Goal: Task Accomplishment & Management: Manage account settings

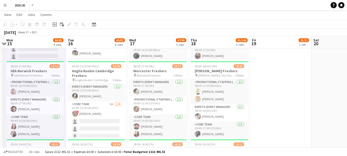
drag, startPoint x: 66, startPoint y: 97, endPoint x: 64, endPoint y: 107, distance: 10.2
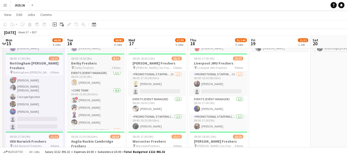
scroll to position [3, 0]
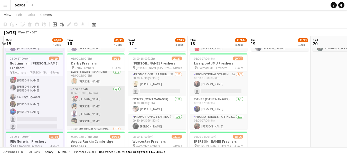
click at [92, 109] on app-card-role "Core Team 4/4 09:40-15:00 (5h20m) ! Daniel Jenkins Ehimwenma Osarenkhoe-Amadin …" at bounding box center [95, 106] width 57 height 40
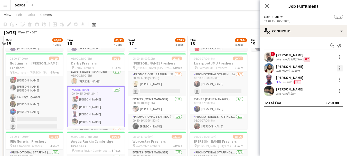
click at [338, 66] on div at bounding box center [339, 68] width 6 height 6
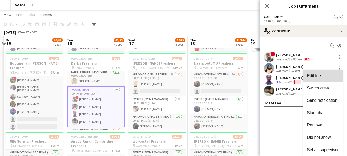
click at [311, 75] on span "Edit fee" at bounding box center [314, 75] width 14 height 4
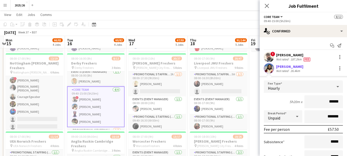
scroll to position [1, 0]
click at [323, 115] on input "*******" at bounding box center [323, 116] width 39 height 13
type input "*******"
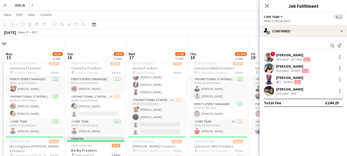
scroll to position [17, 0]
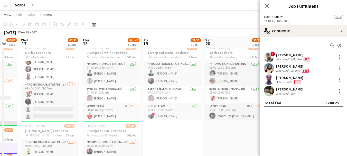
drag, startPoint x: 180, startPoint y: 67, endPoint x: 102, endPoint y: 78, distance: 79.3
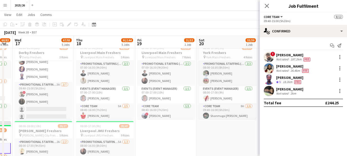
scroll to position [0, 172]
drag, startPoint x: 198, startPoint y: 53, endPoint x: 191, endPoint y: 54, distance: 6.3
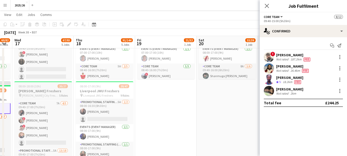
scroll to position [60, 0]
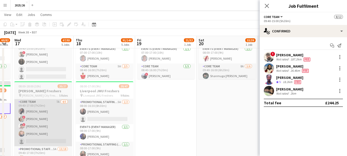
click at [51, 119] on app-card-role "Core Team 7A 4/5 09:40-17:00 (7h20m) Yasmine Labidi ! Aishat Fadipe ! Subhadeep…" at bounding box center [42, 122] width 57 height 47
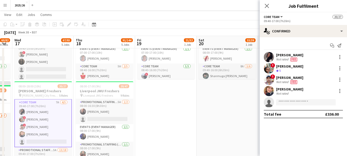
scroll to position [61, 0]
click at [340, 67] on div at bounding box center [339, 66] width 1 height 1
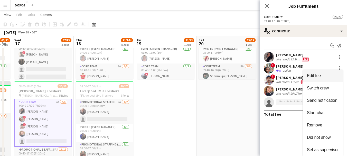
click at [317, 78] on span "Edit fee" at bounding box center [314, 75] width 14 height 4
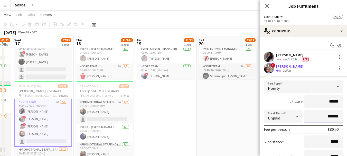
click at [326, 115] on input "*******" at bounding box center [323, 116] width 39 height 13
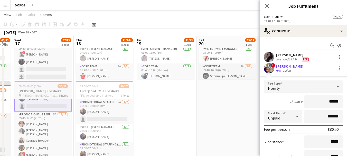
scroll to position [108, 0]
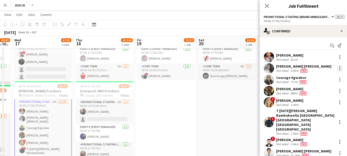
click at [336, 67] on div at bounding box center [339, 68] width 6 height 6
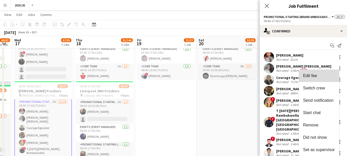
click at [308, 75] on span "Edit fee" at bounding box center [310, 75] width 14 height 4
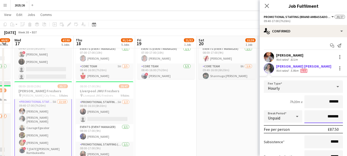
click at [325, 116] on input "*******" at bounding box center [323, 116] width 39 height 13
type input "******"
type input "*******"
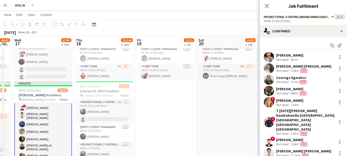
click at [49, 122] on app-card-role "Promotional Staffing (Brand Ambassadors) 5A 13/18 09:40-17:00 (7h20m) Allanyah …" at bounding box center [42, 122] width 57 height 151
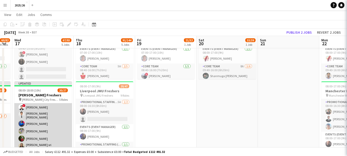
scroll to position [163, 0]
click at [54, 121] on app-card-role "Promotional Staffing (Brand Ambassadors) 5A 13/18 09:40-17:00 (7h20m) Allanyah …" at bounding box center [42, 122] width 57 height 150
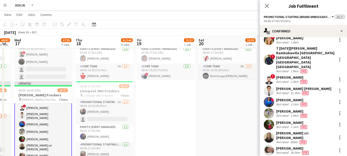
scroll to position [65, 0]
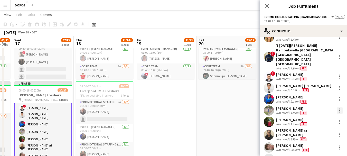
click at [336, 107] on div at bounding box center [339, 110] width 6 height 6
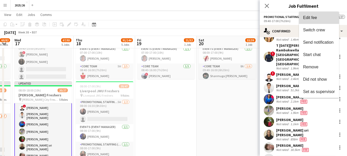
click at [308, 18] on span "Edit fee" at bounding box center [310, 17] width 14 height 4
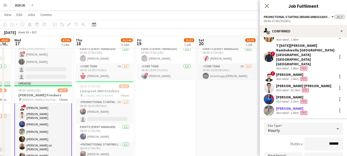
click at [326, 152] on input "*******" at bounding box center [323, 158] width 39 height 13
type input "*******"
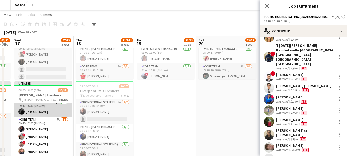
scroll to position [44, 0]
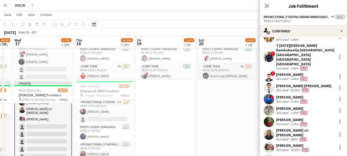
click at [54, 130] on app-card-role "Promotional Staffing (Brand Ambassadors) 5A 13/18 09:40-17:00 (7h20m) Allanyah …" at bounding box center [42, 86] width 57 height 151
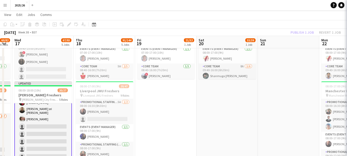
scroll to position [199, 0]
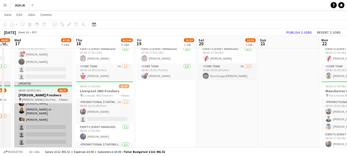
click at [45, 122] on app-card-role "Promotional Staffing (Brand Ambassadors) 5A 13/18 09:40-17:00 (7h20m) Allanyah …" at bounding box center [42, 87] width 57 height 150
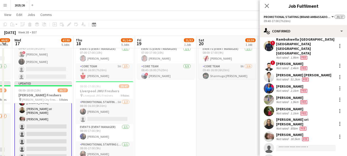
scroll to position [76, 0]
click at [337, 121] on div at bounding box center [339, 124] width 6 height 6
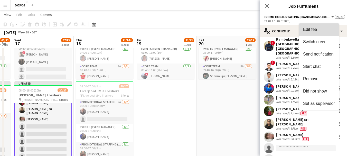
click at [312, 30] on span "Edit fee" at bounding box center [310, 29] width 14 height 4
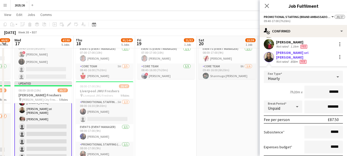
scroll to position [142, 0]
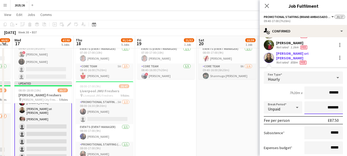
click at [323, 101] on input "*******" at bounding box center [323, 107] width 39 height 13
type input "*******"
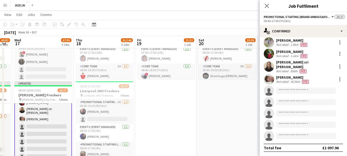
scroll to position [121, 0]
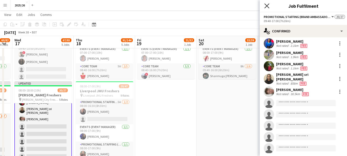
click at [265, 7] on icon "Close pop-in" at bounding box center [266, 5] width 5 height 5
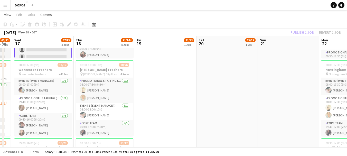
scroll to position [155, 0]
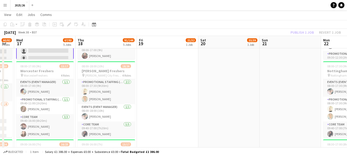
drag, startPoint x: 129, startPoint y: 93, endPoint x: 131, endPoint y: 98, distance: 5.1
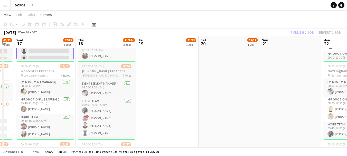
scroll to position [27, 0]
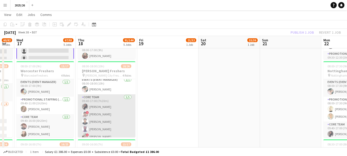
click at [108, 111] on app-card-role "Core Team 5/5 09:40-17:00 (7h20m) Yasmine Labidi ! Subhadeep Das Gupta Mohammed…" at bounding box center [106, 117] width 57 height 47
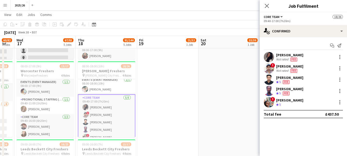
scroll to position [199, 0]
click at [339, 71] on div at bounding box center [339, 68] width 6 height 6
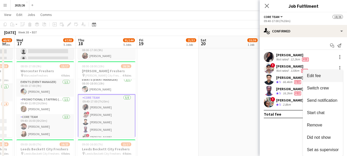
click at [323, 75] on span "Edit fee" at bounding box center [323, 75] width 32 height 5
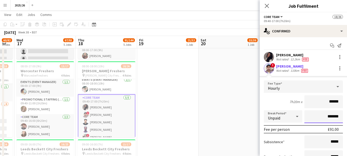
click at [324, 115] on input "*******" at bounding box center [323, 116] width 39 height 13
type input "********"
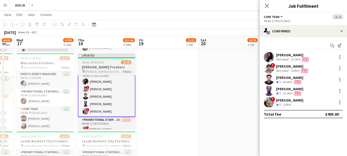
scroll to position [50, 0]
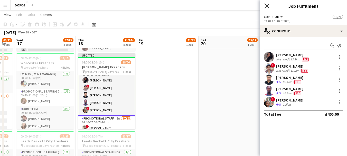
click at [267, 8] on icon "Close pop-in" at bounding box center [266, 5] width 5 height 5
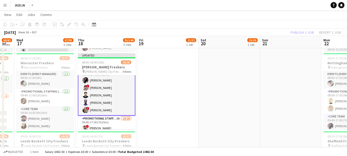
click at [299, 30] on div "Publish 1 job Revert 1 job" at bounding box center [315, 32] width 63 height 7
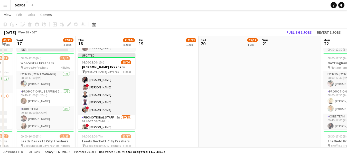
scroll to position [50, 0]
click at [299, 30] on button "Publish 3 jobs" at bounding box center [299, 32] width 30 height 7
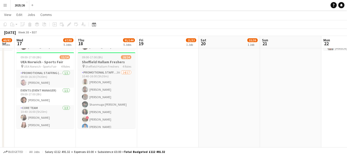
scroll to position [81, 0]
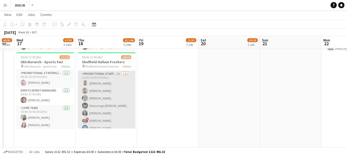
click at [109, 86] on app-card-role "Promotional Staffing (Brand Ambassadors) 3A 14/17 10:40-16:00 (5h20m) David Obi…" at bounding box center [106, 139] width 57 height 137
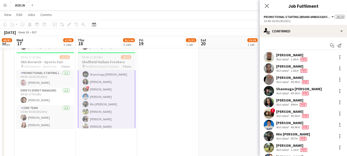
scroll to position [112, 0]
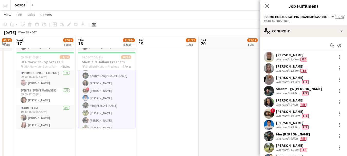
click at [115, 97] on app-card-role "Promotional Staffing (Brand Ambassadors) 3A 14/17 10:40-16:00 (5h20m) David Obi…" at bounding box center [106, 109] width 57 height 138
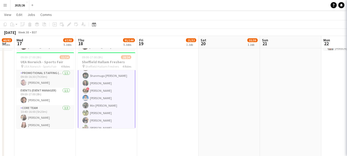
scroll to position [111, 0]
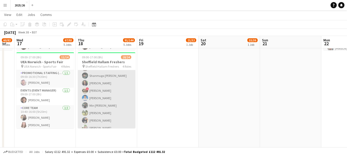
click at [115, 97] on app-card-role "Promotional Staffing (Brand Ambassadors) 3A 14/17 10:40-16:00 (5h20m) David Obi…" at bounding box center [106, 109] width 57 height 137
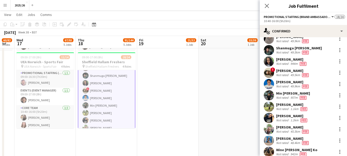
scroll to position [0, 0]
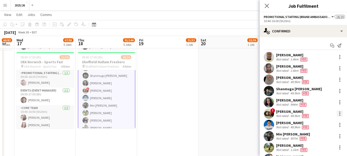
click at [336, 113] on div at bounding box center [339, 113] width 6 height 6
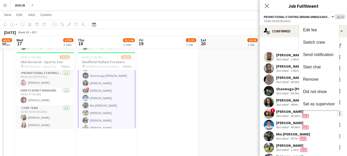
click at [336, 113] on div at bounding box center [173, 78] width 347 height 156
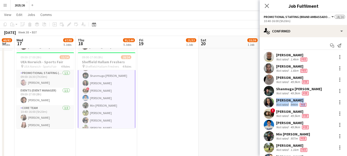
drag, startPoint x: 342, startPoint y: 90, endPoint x: 347, endPoint y: 95, distance: 6.6
click at [347, 95] on mat-expansion-panel "check Confirmed Start chat Send notification David Obi Not rated 1.4km Fee Ayoy…" at bounding box center [302, 96] width 87 height 119
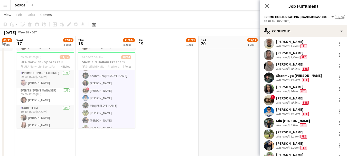
scroll to position [13, 0]
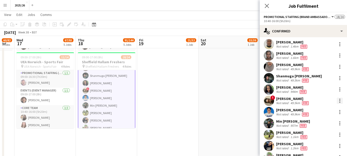
click at [336, 100] on div at bounding box center [339, 101] width 6 height 6
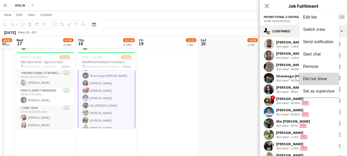
click at [323, 78] on span "Did not show" at bounding box center [315, 78] width 24 height 4
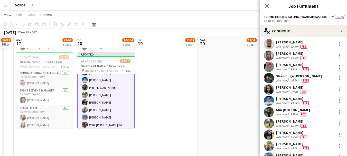
scroll to position [0, 171]
drag, startPoint x: 136, startPoint y: 110, endPoint x: 134, endPoint y: 115, distance: 5.5
click at [134, 115] on app-date-cell "07:00-17:00 (10h) 22/30 Liverpool Main Freshers pin Liverpool Main Freshers 5 R…" at bounding box center [105, 86] width 61 height 697
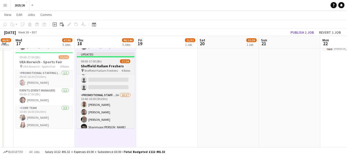
scroll to position [63, 0]
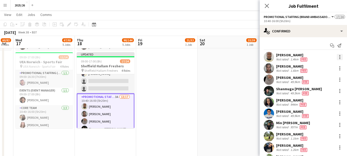
click at [339, 59] on div at bounding box center [339, 58] width 1 height 1
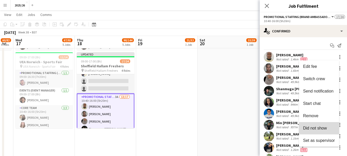
click at [310, 134] on button "Did not show" at bounding box center [319, 128] width 40 height 12
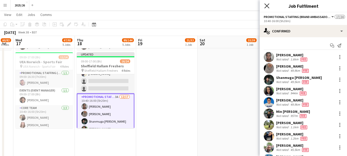
click at [267, 7] on icon "Close pop-in" at bounding box center [266, 5] width 5 height 5
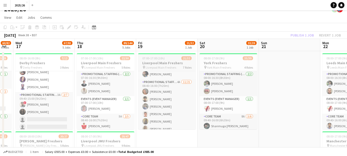
scroll to position [79, 0]
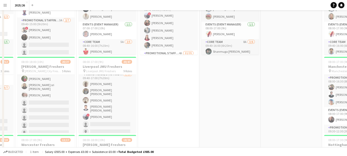
scroll to position [0, 0]
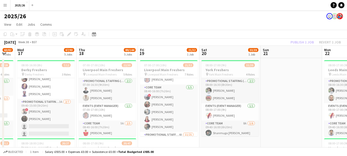
click at [296, 43] on div "Publish 1 job Revert 1 job" at bounding box center [315, 42] width 63 height 7
click at [296, 43] on button "Publish 1 job" at bounding box center [301, 42] width 27 height 7
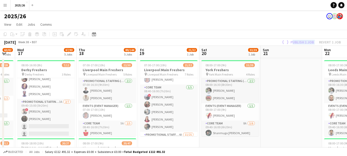
click at [296, 43] on div "Publish 1 job Revert 1 job" at bounding box center [311, 42] width 72 height 7
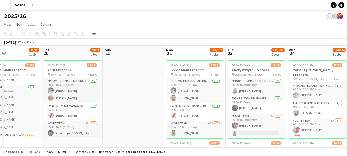
scroll to position [0, 199]
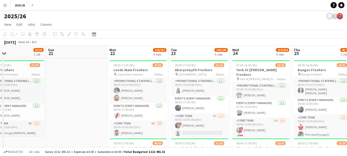
drag, startPoint x: 281, startPoint y: 83, endPoint x: 67, endPoint y: 83, distance: 214.6
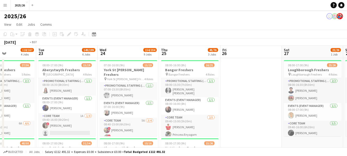
drag, startPoint x: 255, startPoint y: 63, endPoint x: 112, endPoint y: 73, distance: 142.5
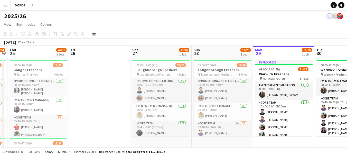
scroll to position [0, 176]
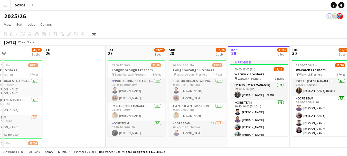
drag, startPoint x: 229, startPoint y: 88, endPoint x: 4, endPoint y: 91, distance: 225.1
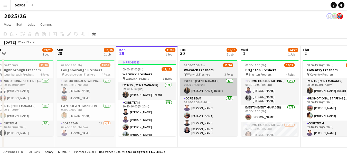
drag, startPoint x: 235, startPoint y: 94, endPoint x: 189, endPoint y: 92, distance: 46.2
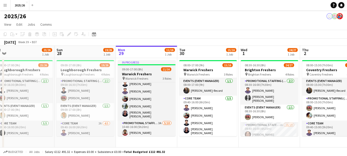
scroll to position [19, 0]
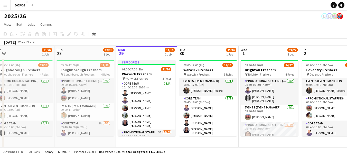
drag, startPoint x: 45, startPoint y: 125, endPoint x: 10, endPoint y: 82, distance: 55.2
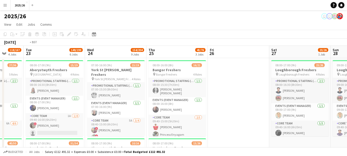
drag, startPoint x: 114, startPoint y: 86, endPoint x: 193, endPoint y: 91, distance: 79.2
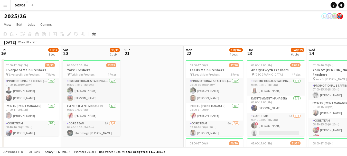
drag, startPoint x: 53, startPoint y: 93, endPoint x: 253, endPoint y: 95, distance: 199.7
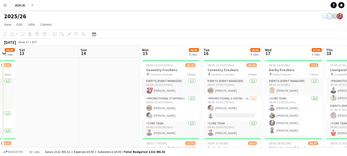
drag, startPoint x: 49, startPoint y: 87, endPoint x: 257, endPoint y: 102, distance: 209.2
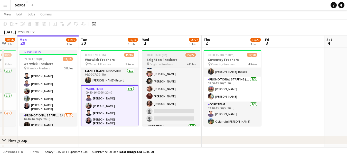
scroll to position [140, 0]
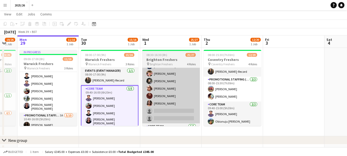
click at [169, 97] on app-card-role "Promotional Staffing (Brand Ambassadors) 1A 17/19 09:40-16:00 (6h20m) Savannah …" at bounding box center [170, 47] width 57 height 151
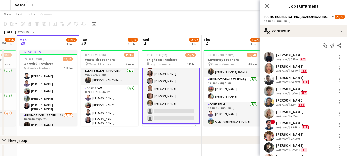
scroll to position [104, 0]
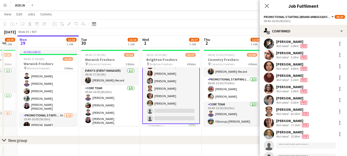
click at [291, 83] on div "Tanishq Suryawanshi Not rated 55km Fee Connie Pattenden Not rated 4.6km Fee Ali…" at bounding box center [302, 55] width 87 height 214
click at [289, 86] on div "Alize Hasnain" at bounding box center [292, 86] width 32 height 5
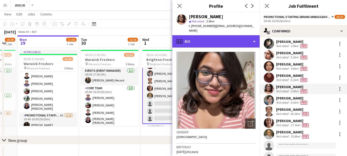
click at [204, 39] on div "profile Bio" at bounding box center [215, 41] width 87 height 12
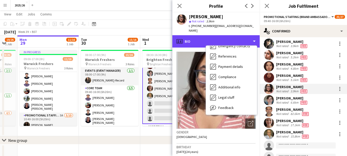
scroll to position [59, 0]
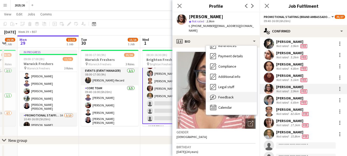
click at [223, 92] on div "Feedback Feedback" at bounding box center [231, 97] width 51 height 10
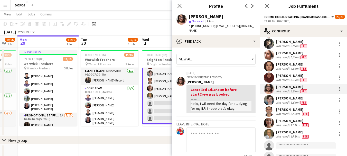
click at [222, 127] on textarea at bounding box center [220, 139] width 69 height 24
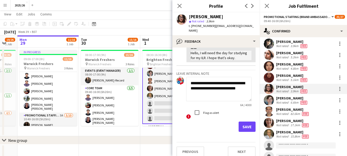
type textarea "**********"
click at [229, 121] on div "Save" at bounding box center [215, 126] width 79 height 10
click at [239, 121] on button "Save" at bounding box center [246, 126] width 17 height 10
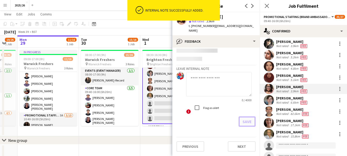
scroll to position [85, 0]
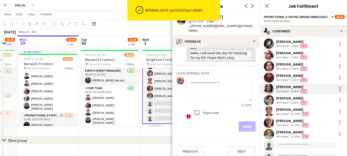
click at [338, 89] on div at bounding box center [339, 89] width 6 height 6
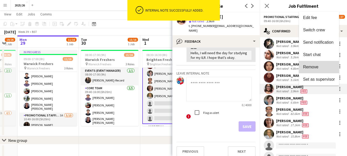
click at [314, 68] on span "Remove" at bounding box center [310, 67] width 15 height 4
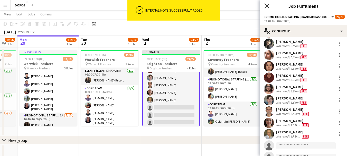
click at [265, 5] on icon "Close pop-in" at bounding box center [266, 5] width 5 height 5
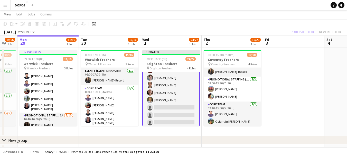
click at [295, 32] on div "Publish 1 job Revert 1 job" at bounding box center [315, 31] width 63 height 7
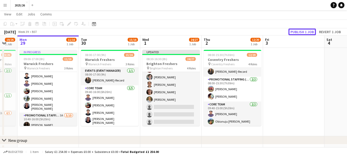
scroll to position [140, 0]
click at [295, 32] on button "Publish 1 job" at bounding box center [301, 31] width 27 height 7
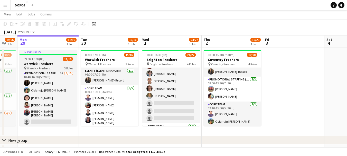
scroll to position [55, 0]
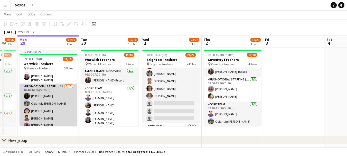
click at [61, 92] on app-card-role "Promotional Staffing (Brand Ambassadors) 3A 5/10 10:40-16:00 (5h20m) Vaishanvi …" at bounding box center [48, 126] width 57 height 86
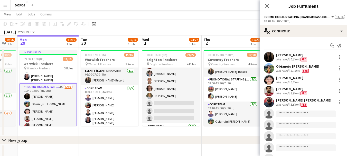
click at [290, 57] on div "Vaishanvi Rathod" at bounding box center [292, 55] width 32 height 5
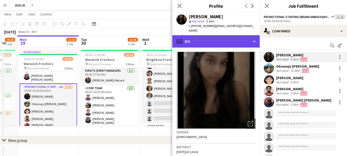
click at [226, 38] on div "profile Bio" at bounding box center [215, 41] width 87 height 12
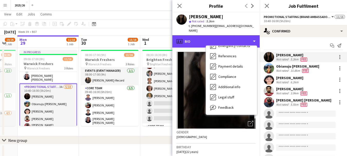
scroll to position [59, 0]
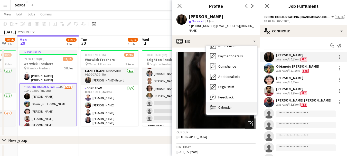
click at [229, 102] on div "Calendar Calendar" at bounding box center [231, 107] width 51 height 10
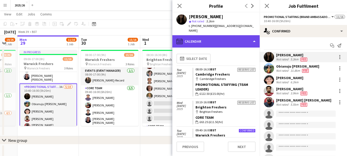
click at [229, 40] on div "calendar-full Calendar" at bounding box center [215, 41] width 87 height 12
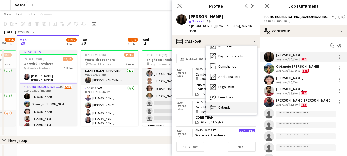
click at [241, 103] on div "Calendar Calendar" at bounding box center [231, 107] width 51 height 10
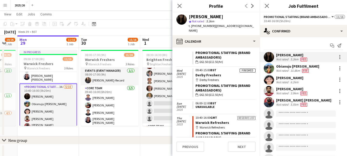
scroll to position [124, 0]
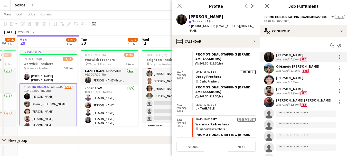
click at [283, 96] on div "jashvanth Vinayaga murthy Not rated 3.9km Fee" at bounding box center [302, 91] width 87 height 10
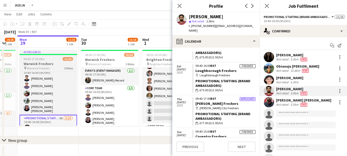
scroll to position [14, 0]
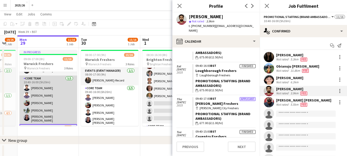
click at [51, 101] on app-card-role "Core Team 5/5 10:40-16:00 (5h20m) Mohammed Idrees Khan Rahul Rompally Akshita B…" at bounding box center [48, 99] width 57 height 49
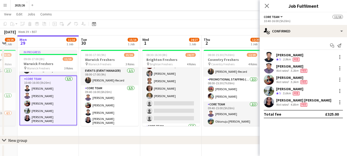
click at [304, 100] on div "Ramya Krishna Parimi" at bounding box center [303, 100] width 55 height 5
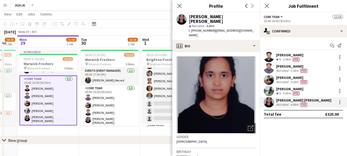
click at [296, 91] on span "Fee" at bounding box center [296, 93] width 7 height 4
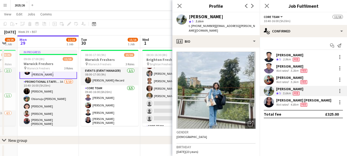
scroll to position [59, 0]
click at [179, 7] on icon "Close pop-in" at bounding box center [179, 5] width 5 height 5
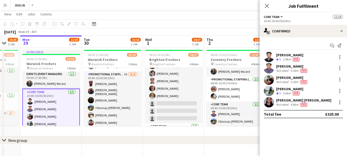
scroll to position [0, 164]
drag, startPoint x: 73, startPoint y: 89, endPoint x: 76, endPoint y: 95, distance: 7.3
click at [76, 95] on app-calendar-viewport "Fri 26 Sat 27 23/26 1 Job Sun 28 19/26 1 Job Mon 29 11/16 1 Job Tue 30 15/16 1 …" at bounding box center [173, 97] width 347 height 124
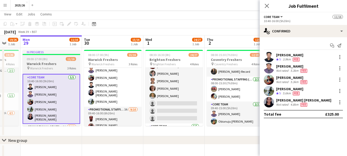
scroll to position [13, 0]
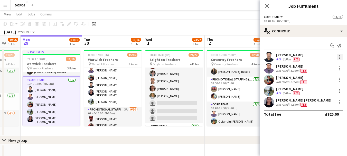
click at [339, 55] on div at bounding box center [339, 55] width 1 height 1
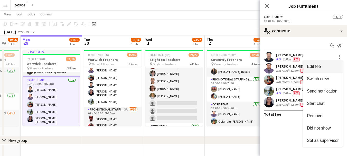
click at [320, 64] on span "Edit fee" at bounding box center [314, 66] width 14 height 4
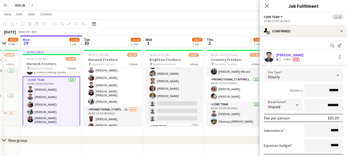
click at [328, 92] on input "******" at bounding box center [323, 90] width 39 height 13
click at [329, 91] on input "******" at bounding box center [323, 90] width 39 height 13
type input "******"
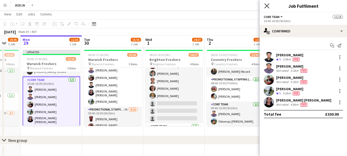
click at [264, 5] on icon "Close pop-in" at bounding box center [266, 5] width 5 height 5
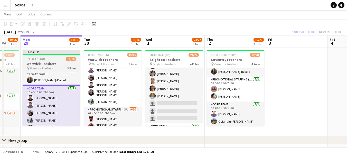
scroll to position [7, 0]
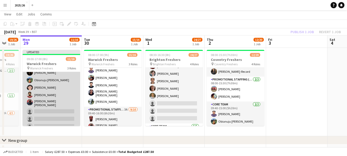
click at [60, 91] on app-card-role "Promotional Staffing (Brand Ambassadors) 3A 5/10 10:40-16:00 (5h20m) Vaishanvi …" at bounding box center [51, 103] width 57 height 86
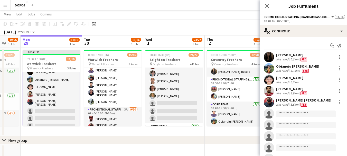
scroll to position [79, 0]
click at [336, 89] on div at bounding box center [339, 91] width 6 height 6
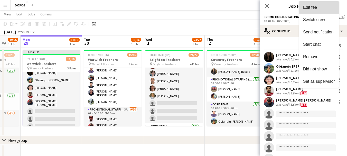
click at [312, 12] on button "Edit fee" at bounding box center [319, 7] width 40 height 12
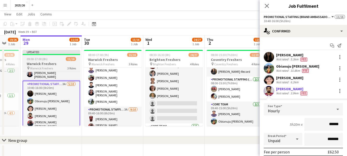
scroll to position [59, 0]
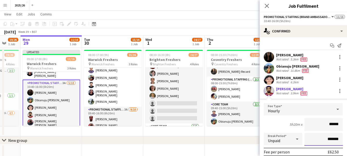
click at [326, 139] on input "*******" at bounding box center [323, 139] width 39 height 13
click at [324, 139] on input "*******" at bounding box center [323, 139] width 39 height 13
type input "*******"
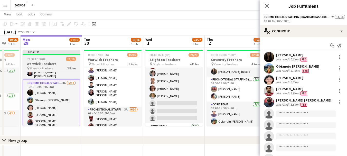
scroll to position [32, 0]
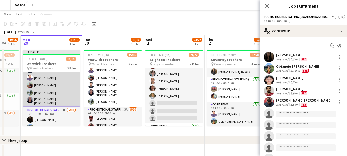
click at [55, 90] on app-card-role "Core Team 5/5 10:40-16:00 (5h20m) Mohammed Idrees Khan Rahul Rompally Akshita B…" at bounding box center [51, 82] width 57 height 49
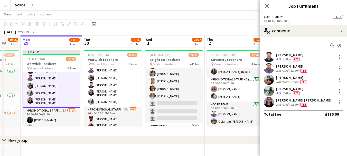
scroll to position [32, 0]
click at [341, 103] on div at bounding box center [339, 102] width 6 height 6
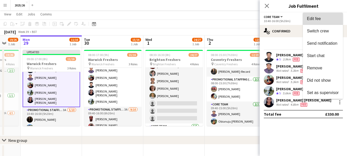
click at [315, 16] on span "Edit fee" at bounding box center [314, 18] width 14 height 4
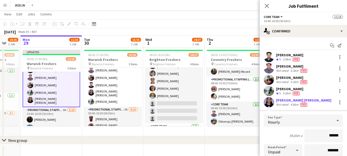
click at [325, 151] on input "*******" at bounding box center [323, 150] width 39 height 13
type input "********"
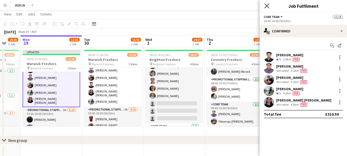
click at [266, 6] on icon at bounding box center [266, 5] width 5 height 5
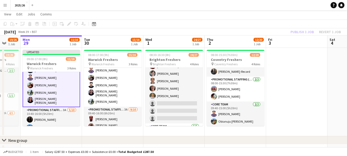
click at [297, 31] on div "Publish 1 job Revert 1 job" at bounding box center [315, 31] width 63 height 7
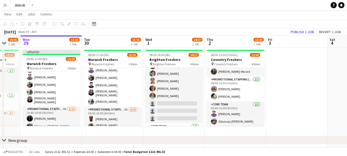
scroll to position [32, 0]
click at [297, 31] on button "Publish 1 job" at bounding box center [301, 31] width 27 height 7
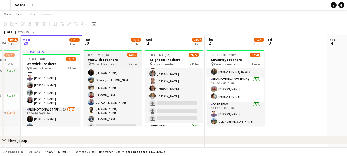
scroll to position [91, 0]
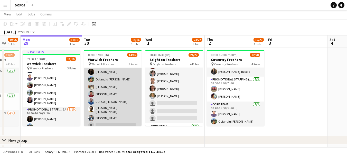
click at [125, 114] on app-card-role "Promotional Staffing (Brand Ambassadors) 3A 9/10 09:40-16:00 (6h20m) Shashanka …" at bounding box center [112, 87] width 57 height 88
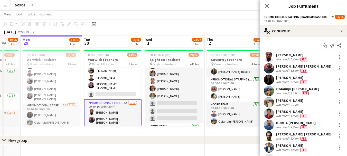
scroll to position [23, 0]
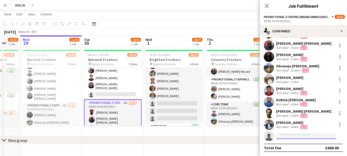
click at [311, 139] on input at bounding box center [306, 136] width 60 height 6
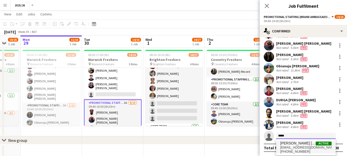
type input "*****"
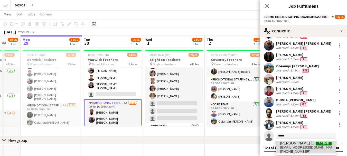
click at [297, 149] on span "[EMAIL_ADDRESS][DOMAIN_NAME]" at bounding box center [305, 147] width 51 height 4
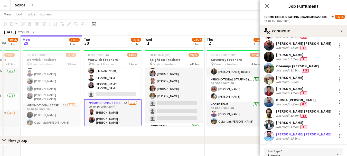
scroll to position [94, 0]
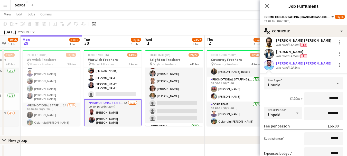
click at [332, 103] on input "******" at bounding box center [323, 98] width 39 height 13
type input "******"
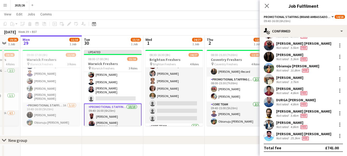
scroll to position [23, 0]
click at [268, 6] on icon "Close pop-in" at bounding box center [266, 5] width 5 height 5
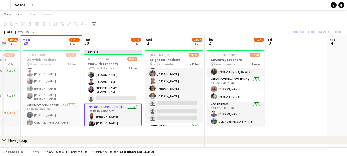
click at [300, 32] on div "Publish 1 job Revert 1 job" at bounding box center [315, 31] width 63 height 7
click at [300, 32] on button "Publish 1 job" at bounding box center [301, 31] width 27 height 7
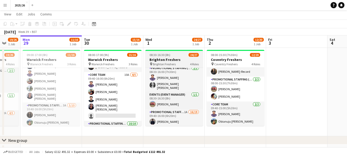
scroll to position [0, 0]
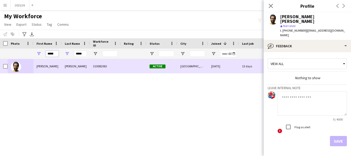
click at [54, 54] on input "*****" at bounding box center [52, 54] width 13 height 6
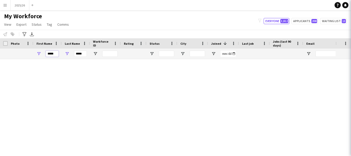
type input "*****"
click at [81, 56] on input "*****" at bounding box center [80, 54] width 13 height 6
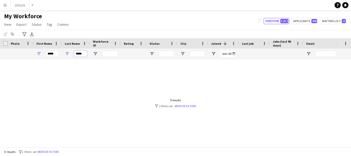
drag, startPoint x: 85, startPoint y: 54, endPoint x: 0, endPoint y: 60, distance: 85.7
click at [0, 60] on div "Workforce Details City Status Workforce ID 1" at bounding box center [175, 92] width 351 height 109
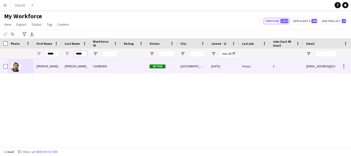
type input "*****"
click at [258, 66] on div "4 days" at bounding box center [254, 66] width 31 height 14
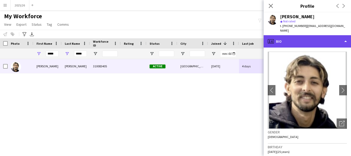
click at [311, 35] on div "profile Bio" at bounding box center [306, 41] width 87 height 12
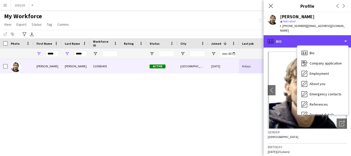
scroll to position [59, 0]
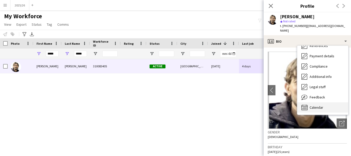
click at [330, 102] on div "Calendar Calendar" at bounding box center [322, 107] width 51 height 10
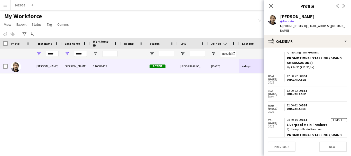
scroll to position [0, 0]
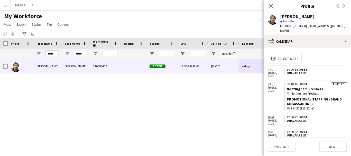
drag, startPoint x: 54, startPoint y: 53, endPoint x: 16, endPoint y: 65, distance: 40.1
click at [19, 64] on div "Workforce Details City Status Workforce ID 1" at bounding box center [175, 92] width 351 height 109
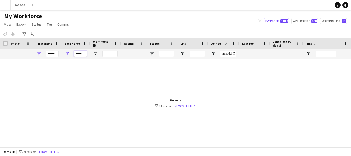
drag, startPoint x: 82, startPoint y: 53, endPoint x: 40, endPoint y: 63, distance: 42.9
click at [42, 63] on div "Workforce Details City Status Workforce ID 1" at bounding box center [175, 92] width 351 height 109
drag, startPoint x: 57, startPoint y: 55, endPoint x: 0, endPoint y: 53, distance: 57.0
click at [0, 55] on div "*****" at bounding box center [278, 54] width 556 height 10
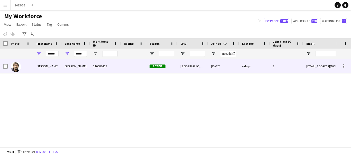
click at [54, 62] on div "Hassan" at bounding box center [47, 66] width 28 height 14
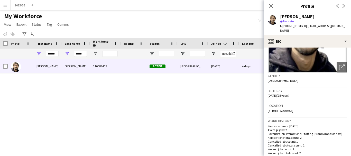
scroll to position [60, 0]
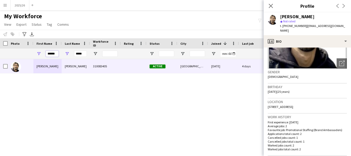
drag, startPoint x: 57, startPoint y: 55, endPoint x: 0, endPoint y: 64, distance: 58.1
click at [0, 64] on div "Workforce Details City Status Workforce ID 1" at bounding box center [175, 92] width 351 height 109
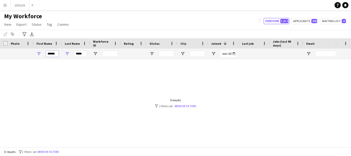
type input "******"
drag, startPoint x: 84, startPoint y: 52, endPoint x: 36, endPoint y: 48, distance: 47.9
click at [61, 50] on div "*****" at bounding box center [278, 54] width 556 height 10
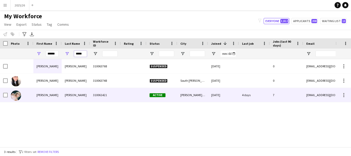
type input "*****"
click at [105, 98] on div "310061421" at bounding box center [105, 95] width 31 height 14
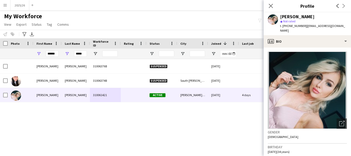
click at [330, 47] on app-crew-profile-bio "Open photos pop-in Gender Female Birthday 07-04-1991 (34 years) Location 32 Car…" at bounding box center [306, 101] width 87 height 108
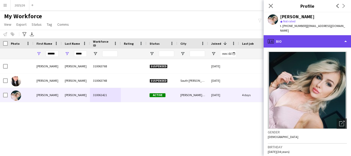
click at [332, 39] on div "profile Bio" at bounding box center [306, 41] width 87 height 12
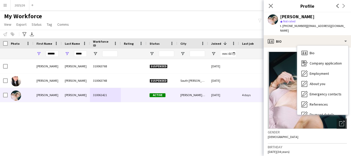
click at [246, 125] on div "Sophie Thompson 310063768 Suspended 12-10-2021 0 sophie.mae69@outlook.com Sophi…" at bounding box center [167, 101] width 335 height 84
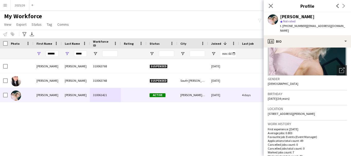
scroll to position [54, 0]
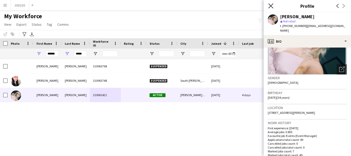
click at [268, 4] on icon "Close pop-in" at bounding box center [270, 5] width 5 height 5
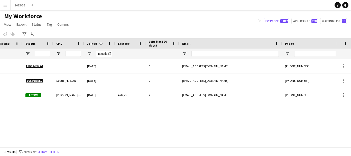
scroll to position [0, 170]
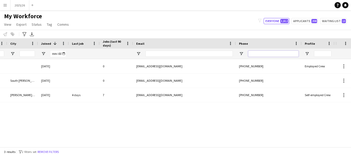
click at [269, 52] on input "Phone Filter Input" at bounding box center [273, 54] width 50 height 6
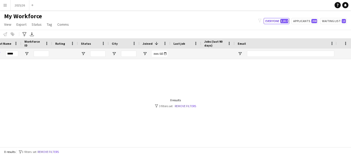
scroll to position [0, 0]
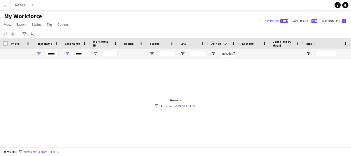
type input "******"
click at [82, 57] on input "*****" at bounding box center [80, 54] width 13 height 6
click at [51, 54] on input "******" at bounding box center [52, 54] width 13 height 6
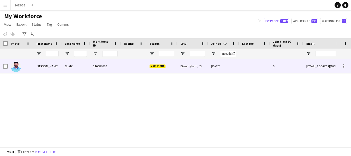
click at [53, 65] on div "[PERSON_NAME]" at bounding box center [47, 66] width 28 height 14
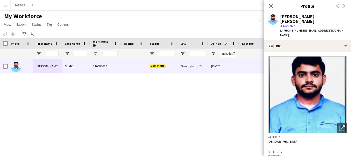
click at [286, 52] on app-crew-profile-bio "Open photos pop-in Gender [DEMOGRAPHIC_DATA] Birthday [DEMOGRAPHIC_DATA] (23 ye…" at bounding box center [306, 104] width 87 height 104
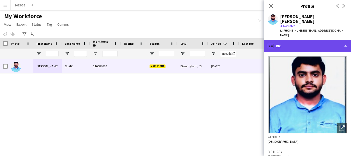
click at [280, 40] on div "profile Bio" at bounding box center [306, 46] width 87 height 12
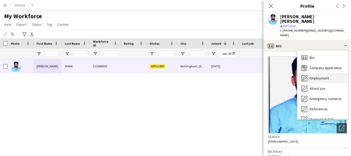
click at [318, 76] on span "Employment" at bounding box center [318, 78] width 19 height 5
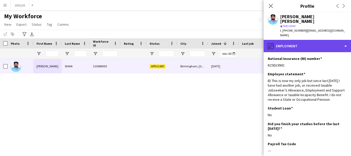
click at [313, 41] on div "pencil4 Employment" at bounding box center [306, 46] width 87 height 12
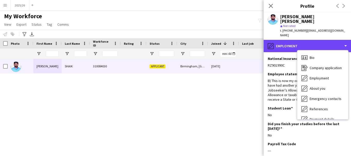
scroll to position [59, 0]
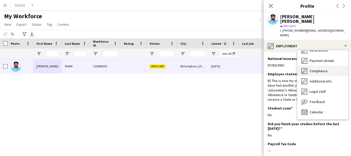
click at [322, 66] on div "Compliance Compliance" at bounding box center [322, 71] width 51 height 10
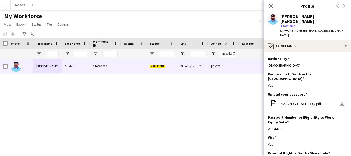
drag, startPoint x: 288, startPoint y: 148, endPoint x: 267, endPoint y: 148, distance: 21.3
click at [267, 148] on app-section-data-types "Nationality Edit this field Indian Permission to Work in the [GEOGRAPHIC_DATA] …" at bounding box center [306, 104] width 87 height 104
copy div "WA8D6A6NR"
click at [283, 102] on span "PASSPORT_ATHEEQ.pdf" at bounding box center [300, 104] width 42 height 4
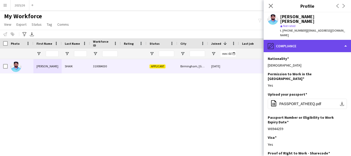
click at [331, 40] on div "pencil4 Compliance" at bounding box center [306, 46] width 87 height 12
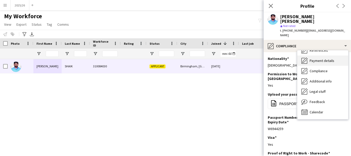
click at [344, 55] on div "Payment details Payment details" at bounding box center [322, 60] width 51 height 10
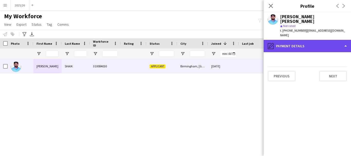
click at [331, 41] on div "pencil4 Payment details" at bounding box center [306, 46] width 87 height 12
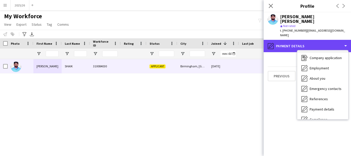
scroll to position [0, 0]
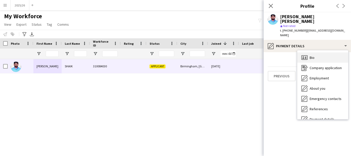
click at [323, 52] on div "Bio Bio" at bounding box center [322, 57] width 51 height 10
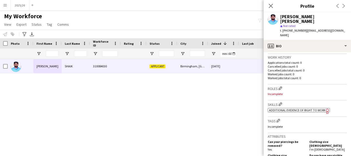
scroll to position [139, 0]
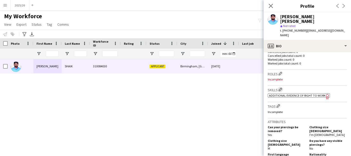
click at [281, 88] on app-icon "Edit crew company skills" at bounding box center [280, 90] width 4 height 4
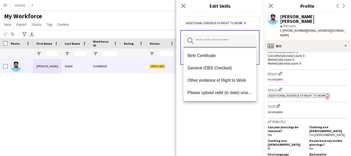
click at [235, 45] on input "text" at bounding box center [219, 41] width 73 height 13
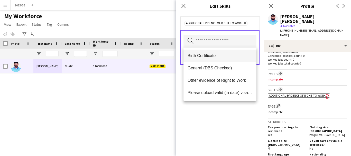
click at [217, 57] on span "Birth Certificate" at bounding box center [219, 55] width 65 height 5
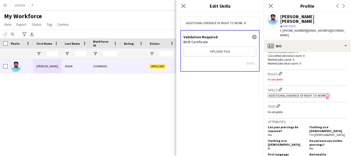
click at [256, 37] on button "close" at bounding box center [254, 37] width 4 height 4
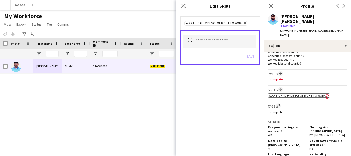
click at [222, 49] on div "Search by skill name Save" at bounding box center [219, 47] width 79 height 35
click at [216, 40] on input "text" at bounding box center [219, 41] width 73 height 13
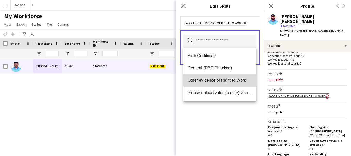
click at [216, 78] on span "Other evidence of Right to Work" at bounding box center [219, 80] width 65 height 5
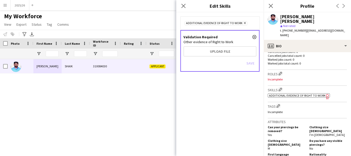
click at [208, 57] on div "Save" at bounding box center [219, 63] width 73 height 15
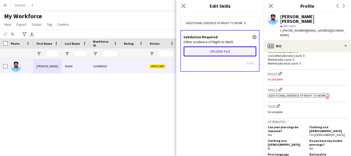
click at [203, 49] on button "Upload file" at bounding box center [219, 51] width 73 height 10
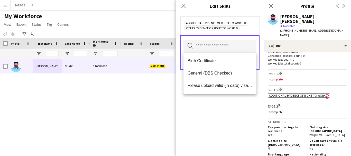
click at [224, 121] on div "Additional evidence of Right to Work Remove Other evidence of Right to Work Rem…" at bounding box center [219, 83] width 87 height 143
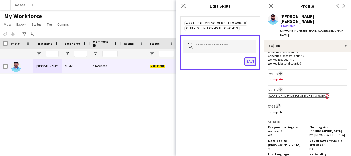
click at [247, 63] on button "Save" at bounding box center [250, 61] width 12 height 8
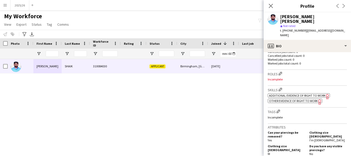
click at [307, 93] on span "Additional evidence of Right to Work" at bounding box center [297, 95] width 56 height 4
click at [290, 99] on span "Other evidence of Right to Work" at bounding box center [293, 101] width 49 height 4
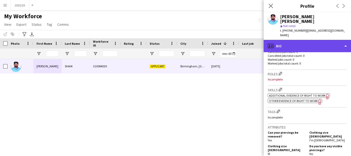
click at [301, 40] on div "profile Bio" at bounding box center [306, 46] width 87 height 12
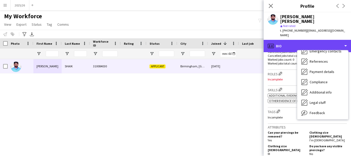
scroll to position [59, 0]
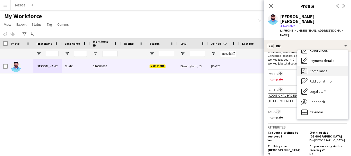
click at [331, 66] on div "Compliance Compliance" at bounding box center [322, 71] width 51 height 10
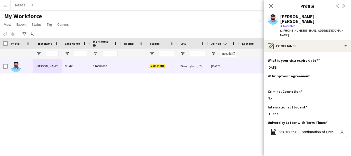
scroll to position [133, 0]
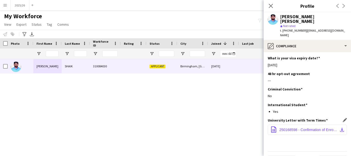
click at [314, 124] on button "office-file-sheet 250168598 - Confirmation of Enrolment Letter.pdf download-bot…" at bounding box center [306, 129] width 79 height 10
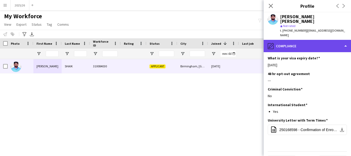
click at [303, 40] on div "pencil4 Compliance" at bounding box center [306, 46] width 87 height 12
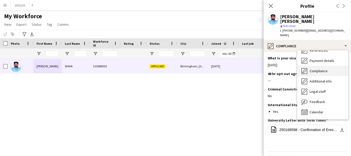
click at [345, 66] on div "Compliance Compliance" at bounding box center [322, 71] width 51 height 10
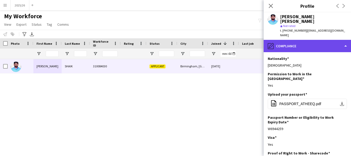
click at [322, 40] on div "pencil4 Compliance" at bounding box center [306, 46] width 87 height 12
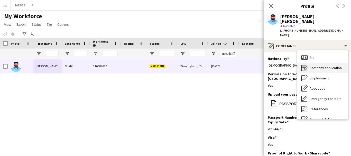
click at [318, 63] on div "Company application Company application" at bounding box center [322, 68] width 51 height 10
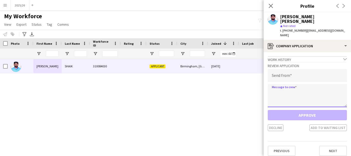
click at [306, 84] on textarea at bounding box center [306, 95] width 79 height 23
paste textarea "**********"
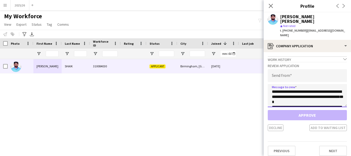
scroll to position [101, 0]
type textarea "**********"
click at [299, 69] on input "email" at bounding box center [306, 75] width 79 height 13
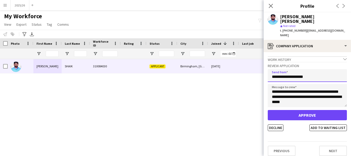
type input "**********"
click at [267, 110] on button "Approve" at bounding box center [306, 115] width 79 height 10
